Goal: Information Seeking & Learning: Compare options

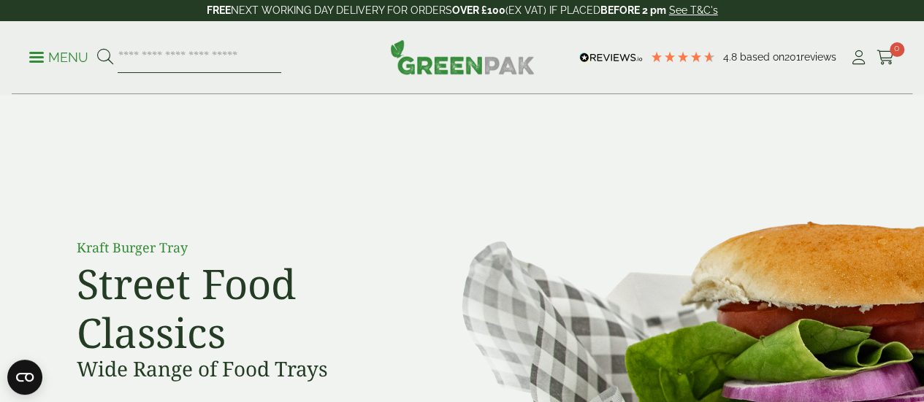
click at [212, 55] on input "search" at bounding box center [200, 57] width 164 height 31
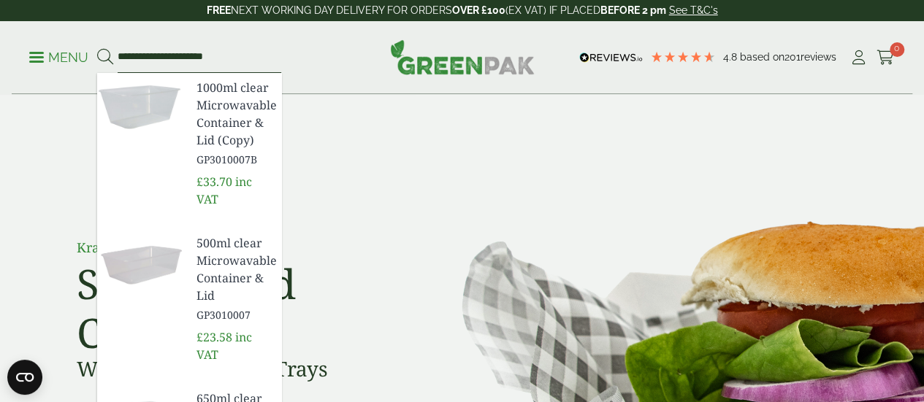
type input "**********"
click at [97, 48] on button at bounding box center [105, 57] width 16 height 19
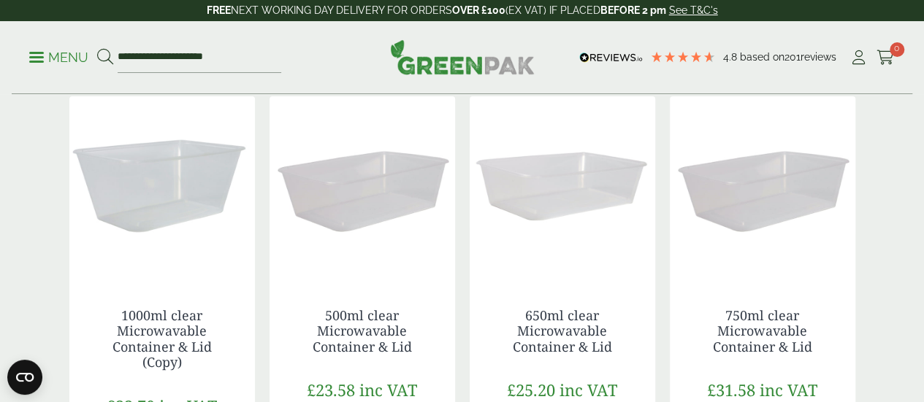
scroll to position [223, 0]
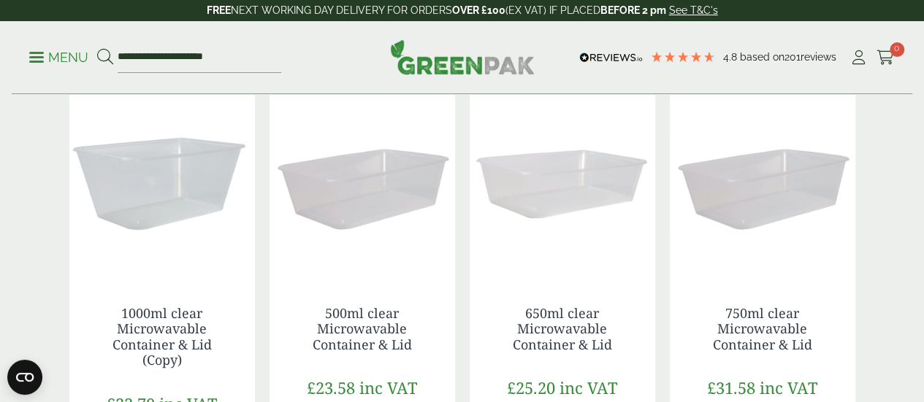
drag, startPoint x: 934, startPoint y: 68, endPoint x: 932, endPoint y: 123, distance: 54.8
click at [386, 267] on img at bounding box center [361, 185] width 185 height 183
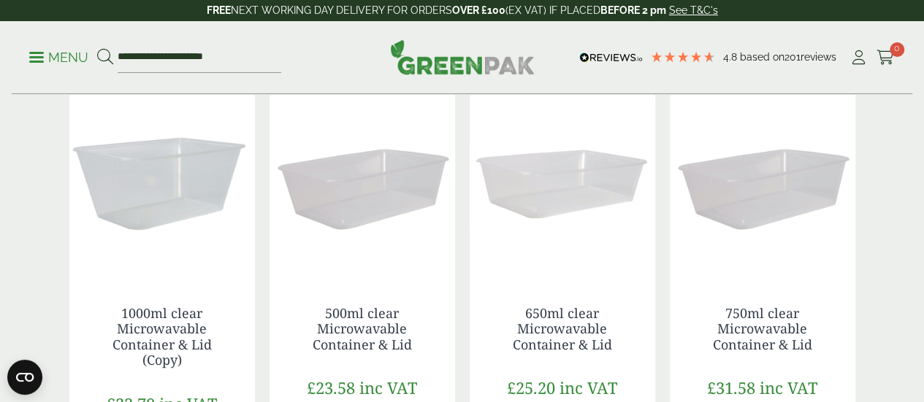
click at [562, 212] on img at bounding box center [562, 185] width 185 height 183
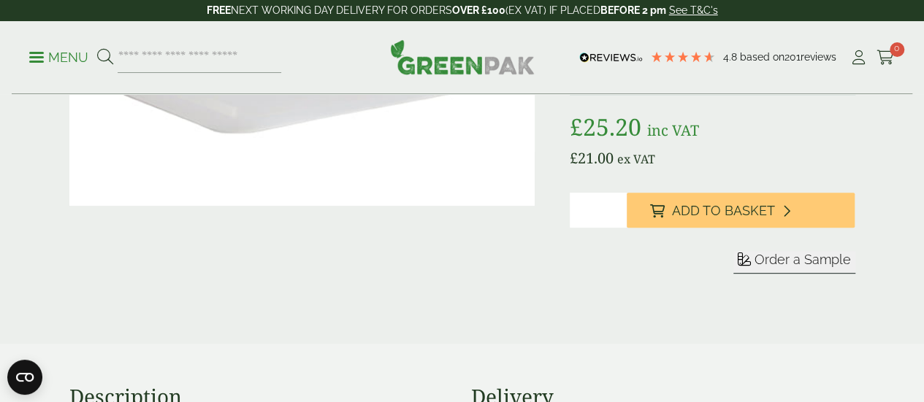
scroll to position [243, 0]
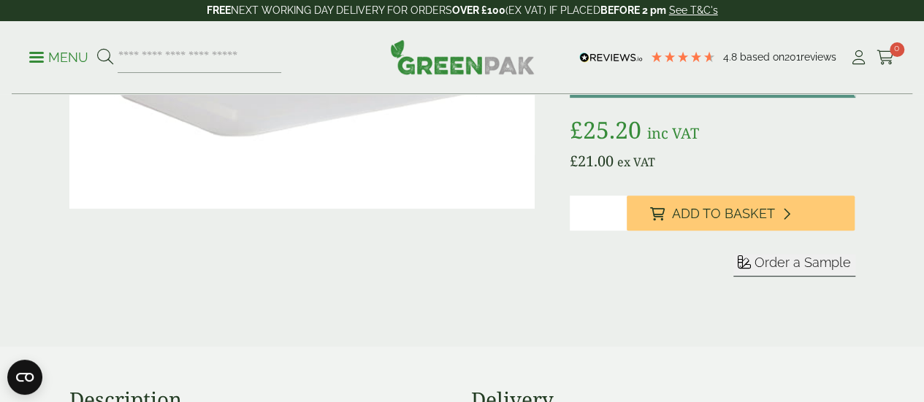
drag, startPoint x: 927, startPoint y: 52, endPoint x: 924, endPoint y: 93, distance: 41.0
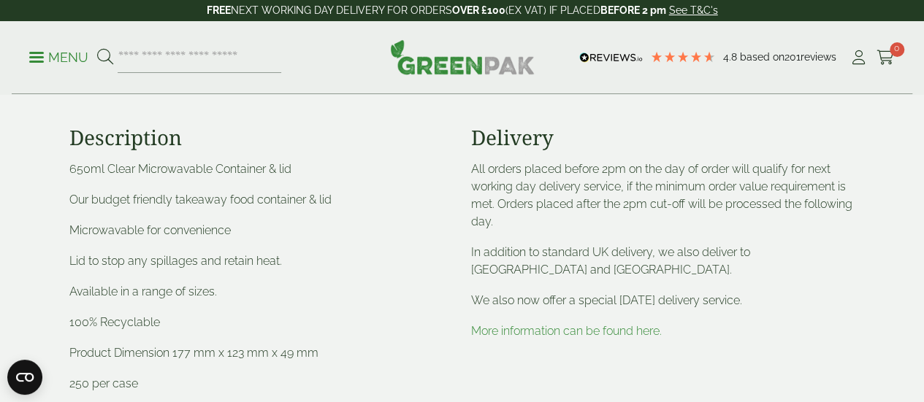
scroll to position [535, 0]
